Goal: Information Seeking & Learning: Check status

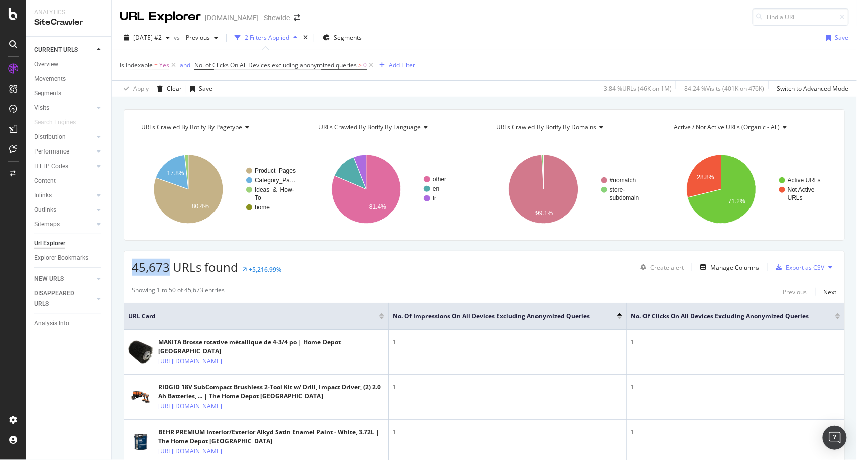
drag, startPoint x: 167, startPoint y: 271, endPoint x: 131, endPoint y: 269, distance: 36.7
click at [131, 269] on div "45,673 URLs found +5,216.99% Create alert Manage Columns Export as CSV" at bounding box center [484, 264] width 720 height 25
click at [365, 65] on span "0" at bounding box center [365, 65] width 4 height 14
click at [370, 62] on icon at bounding box center [370, 65] width 9 height 10
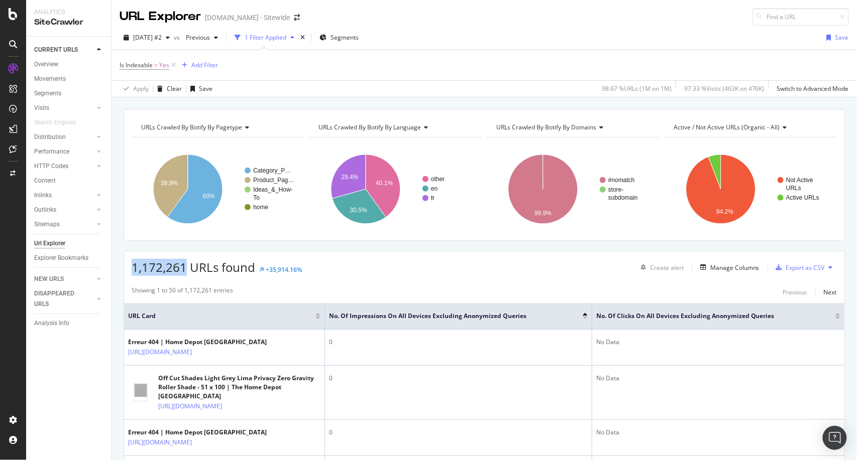
drag, startPoint x: 183, startPoint y: 266, endPoint x: 134, endPoint y: 274, distance: 49.3
click at [134, 274] on span "1,172,261 URLs found" at bounding box center [194, 267] width 124 height 17
drag, startPoint x: 187, startPoint y: 270, endPoint x: 124, endPoint y: 271, distance: 62.8
click at [124, 271] on div "1,172,261 URLs found +35,914.16% Create alert Manage Columns Export as CSV" at bounding box center [484, 264] width 720 height 25
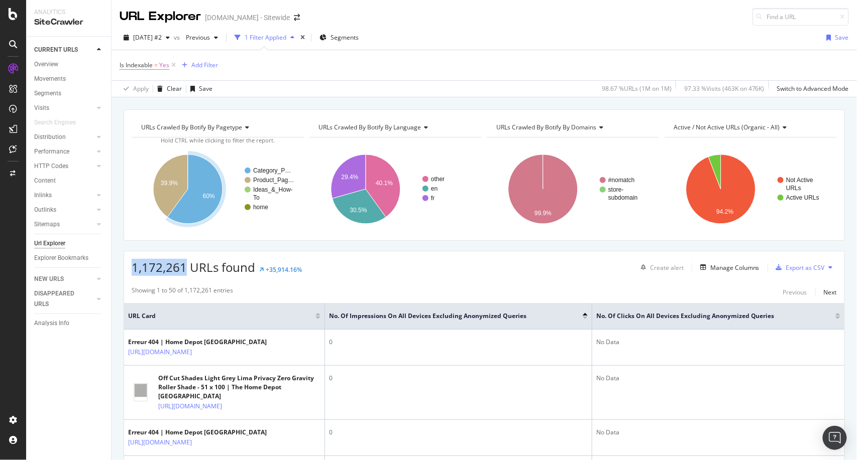
copy span "1,172,261"
click at [205, 65] on div "Add Filter" at bounding box center [204, 65] width 27 height 9
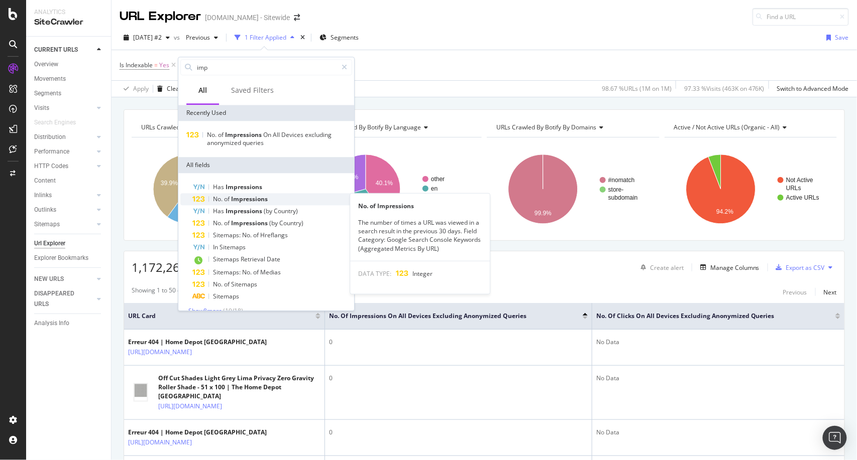
type input "imp"
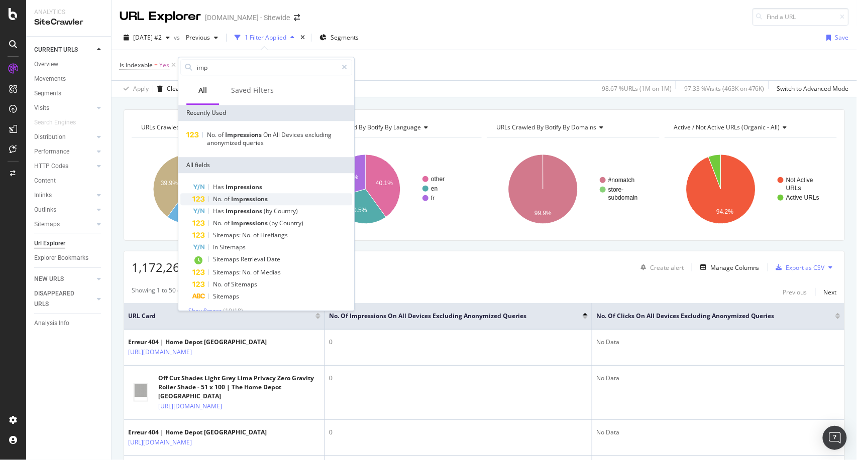
click at [243, 197] on span "Impressions" at bounding box center [249, 199] width 37 height 9
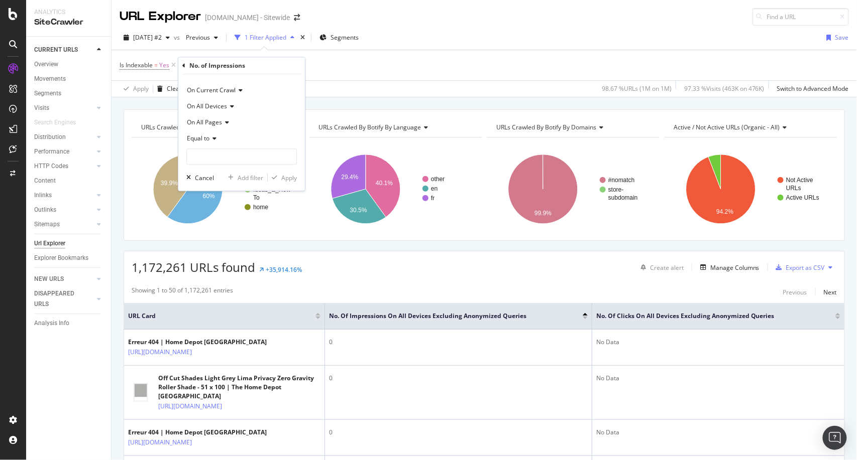
click at [213, 139] on icon at bounding box center [212, 139] width 7 height 6
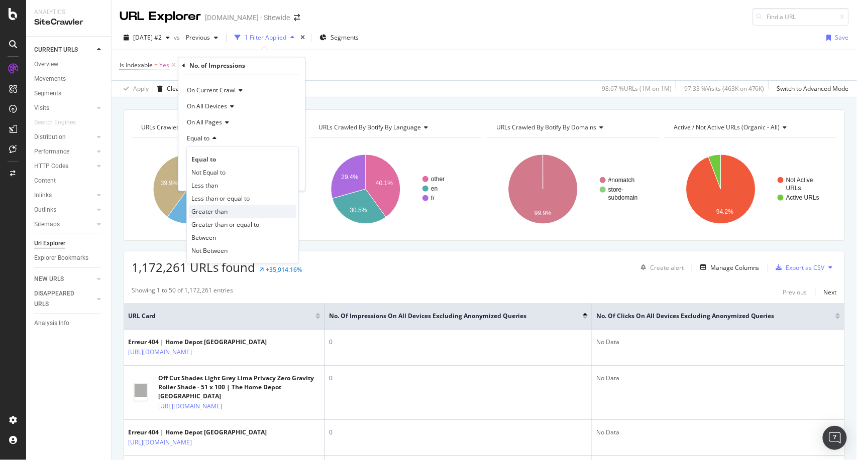
click at [226, 208] on span "Greater than" at bounding box center [209, 211] width 36 height 9
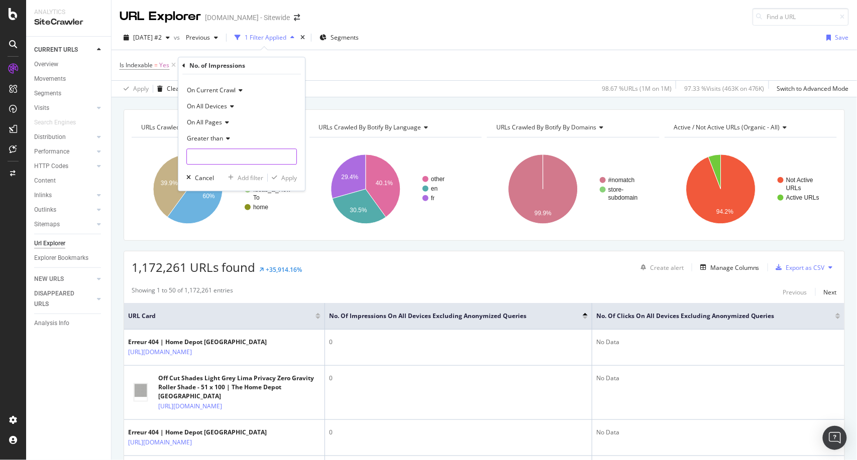
click at [227, 157] on input "number" at bounding box center [241, 157] width 110 height 16
type input "0"
click at [290, 178] on div "Apply" at bounding box center [289, 178] width 16 height 9
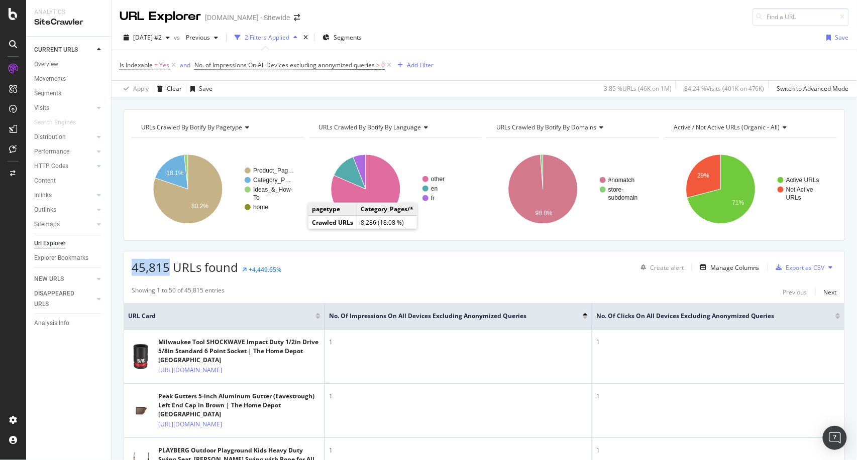
drag, startPoint x: 167, startPoint y: 267, endPoint x: 132, endPoint y: 271, distance: 34.8
click at [132, 271] on span "45,815 URLs found" at bounding box center [185, 267] width 106 height 17
copy span "45,815"
